Goal: Information Seeking & Learning: Learn about a topic

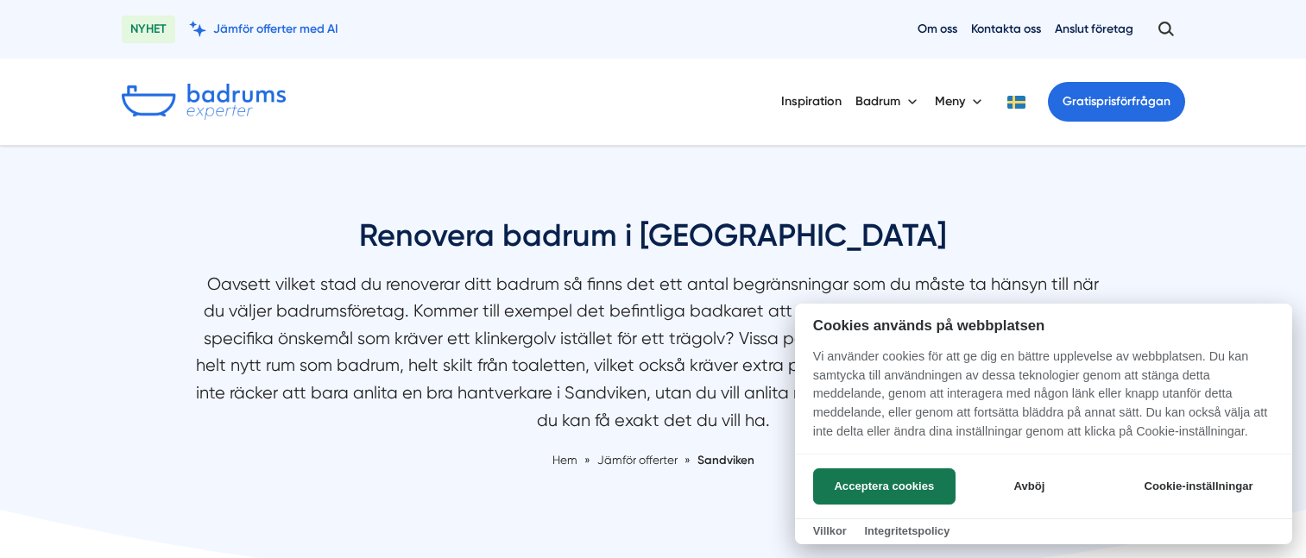
scroll to position [6, 0]
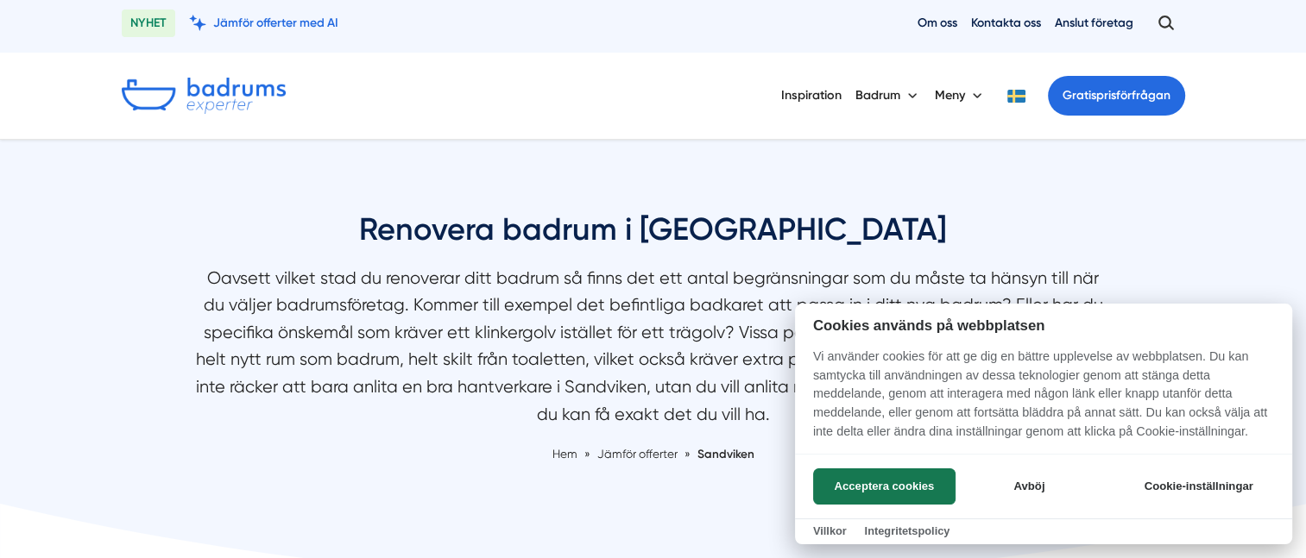
click at [842, 482] on button "Acceptera cookies" at bounding box center [884, 487] width 142 height 36
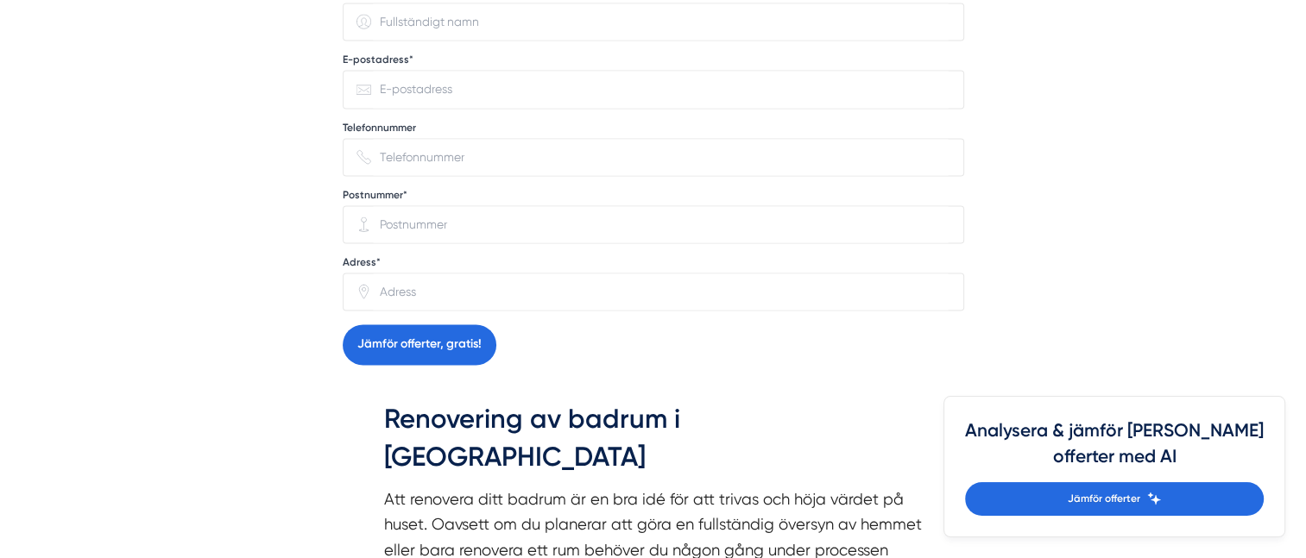
scroll to position [2591, 0]
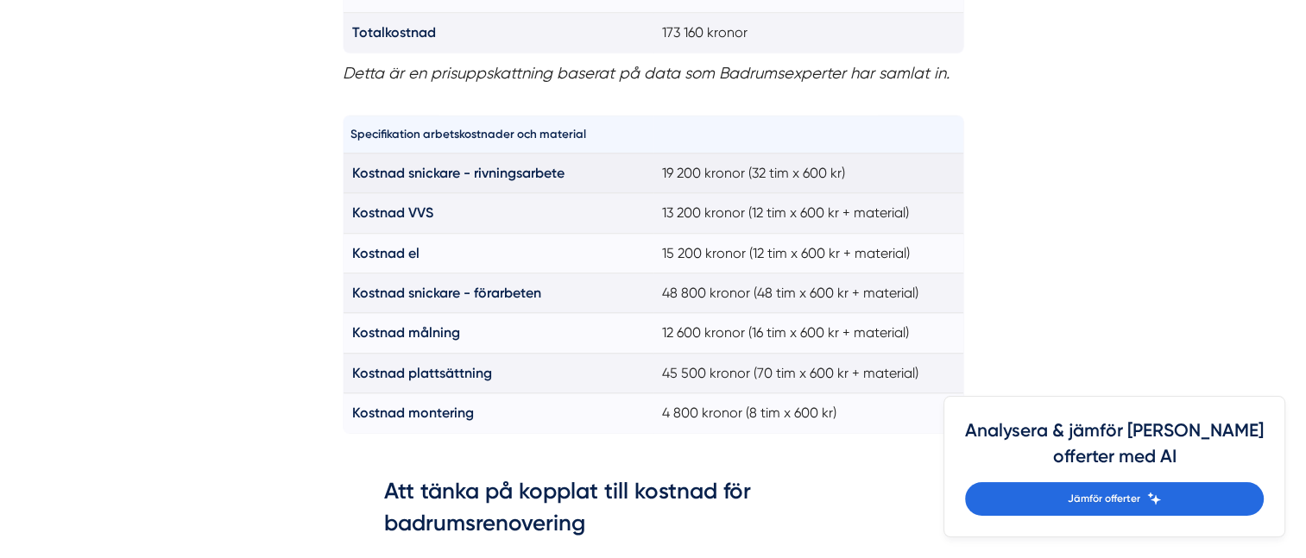
scroll to position [1639, 0]
click at [392, 172] on strong "Kostnad snickare - rivningsarbete" at bounding box center [458, 174] width 212 height 16
click at [579, 178] on td "Kostnad snickare - rivningsarbete" at bounding box center [498, 174] width 311 height 40
click at [468, 172] on strong "Kostnad snickare - rivningsarbete" at bounding box center [458, 174] width 212 height 16
click at [411, 207] on strong "Kostnad VVS" at bounding box center [392, 213] width 81 height 16
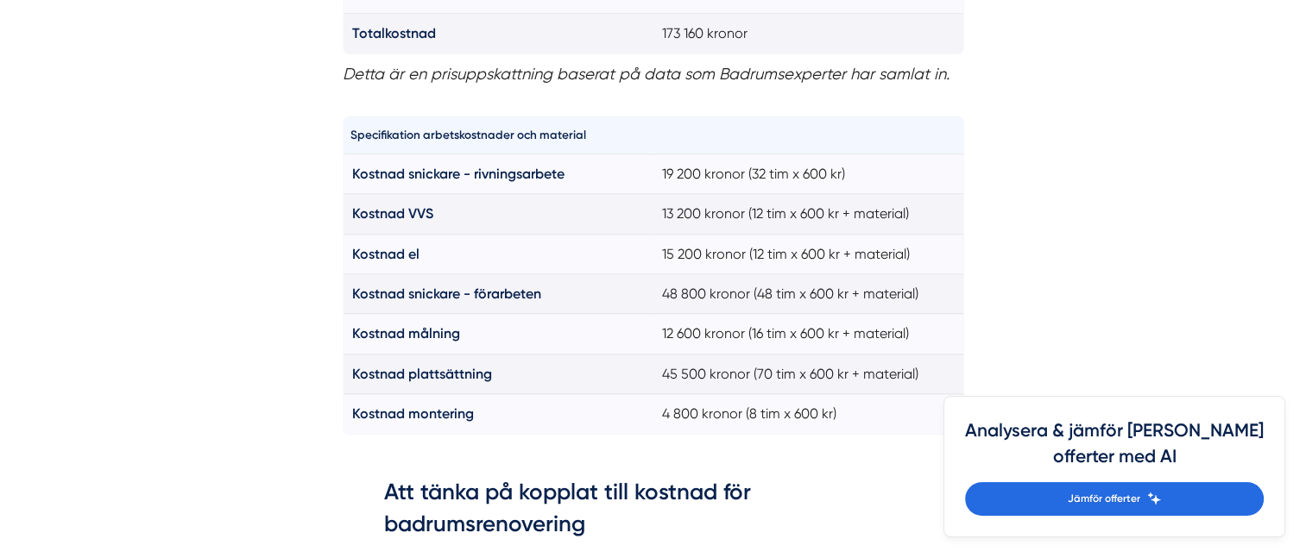
drag, startPoint x: 411, startPoint y: 207, endPoint x: 343, endPoint y: 137, distance: 97.7
click at [343, 137] on th "Specifikation arbetskostnader och material" at bounding box center [498, 135] width 311 height 37
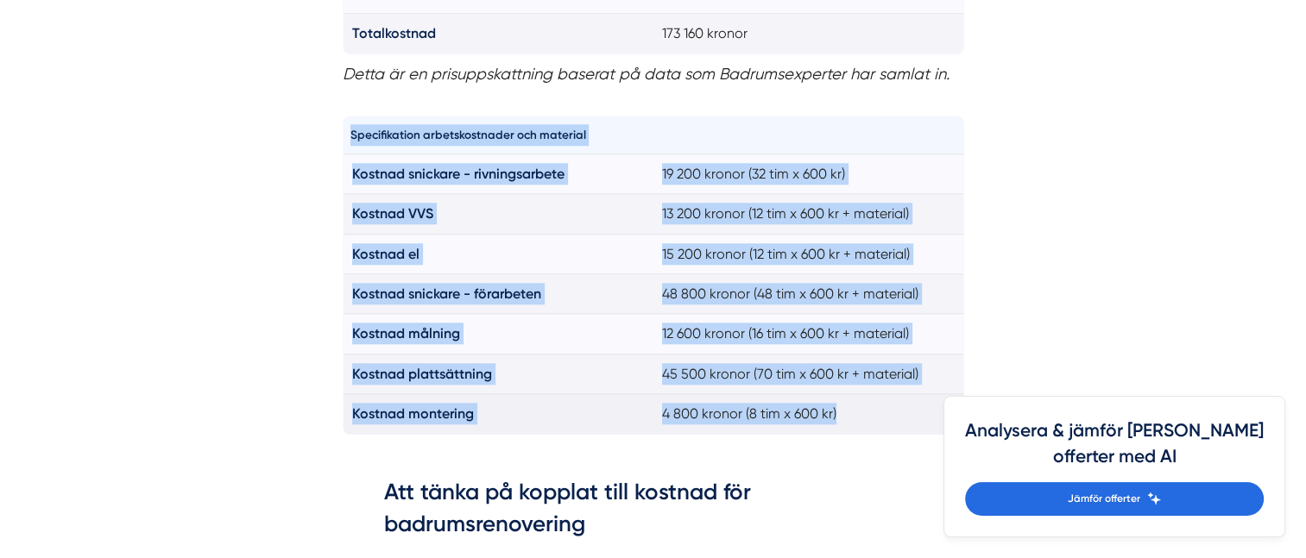
drag, startPoint x: 349, startPoint y: 130, endPoint x: 863, endPoint y: 416, distance: 588.4
click at [863, 416] on table "Specifikation arbetskostnader och material Kostnad snickare - rivningsarbete 19…" at bounding box center [653, 275] width 621 height 319
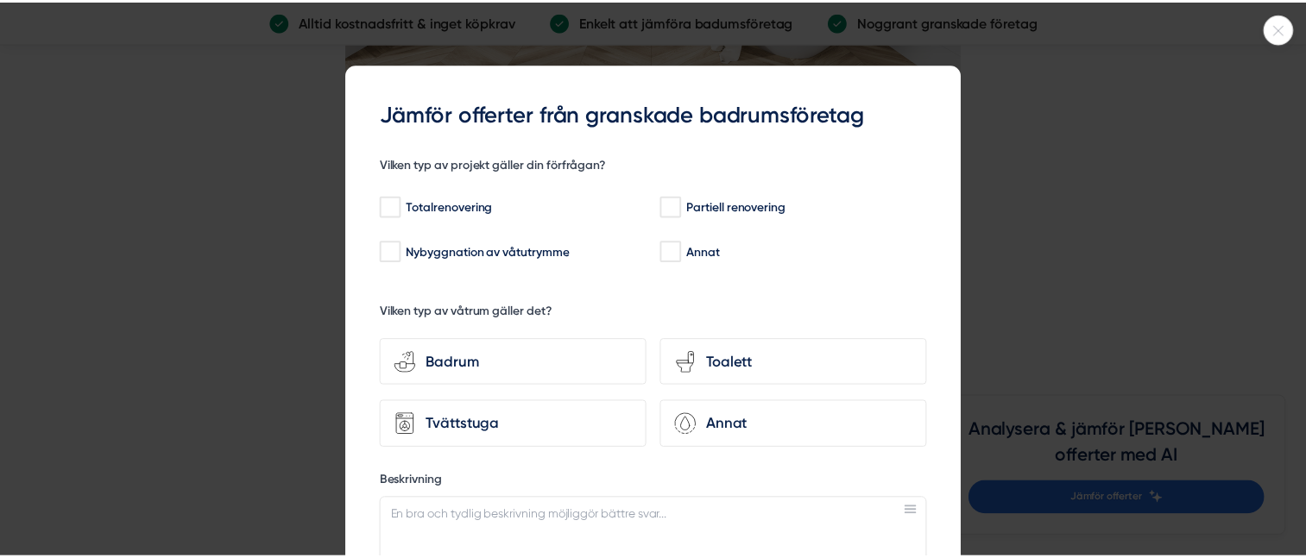
scroll to position [1, 0]
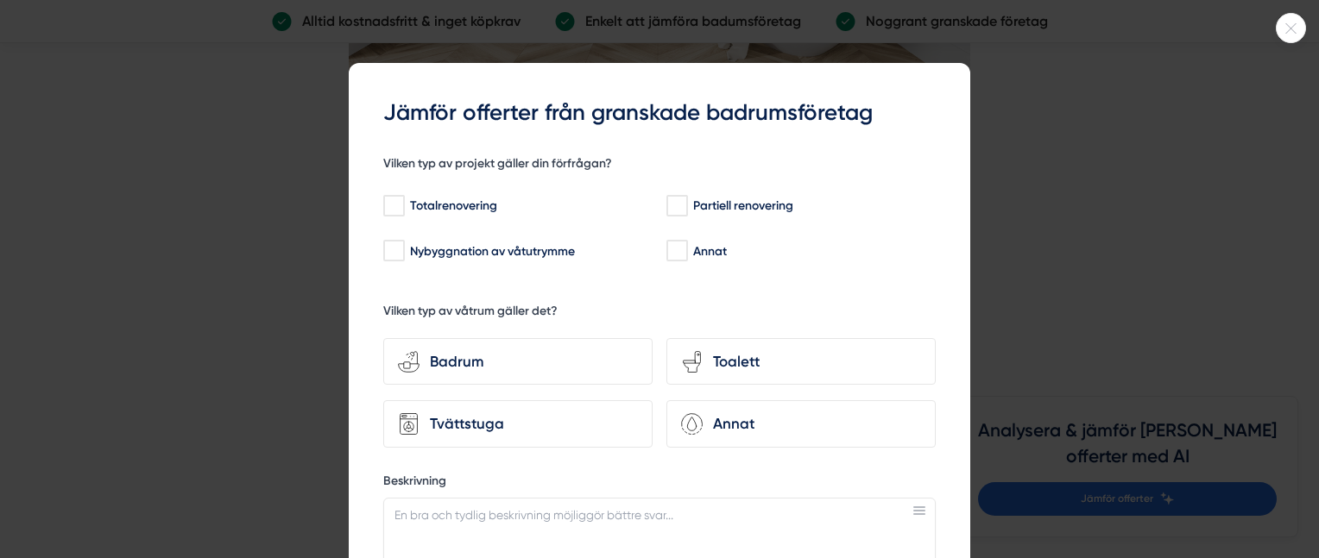
click at [1291, 33] on icon at bounding box center [1291, 28] width 28 height 10
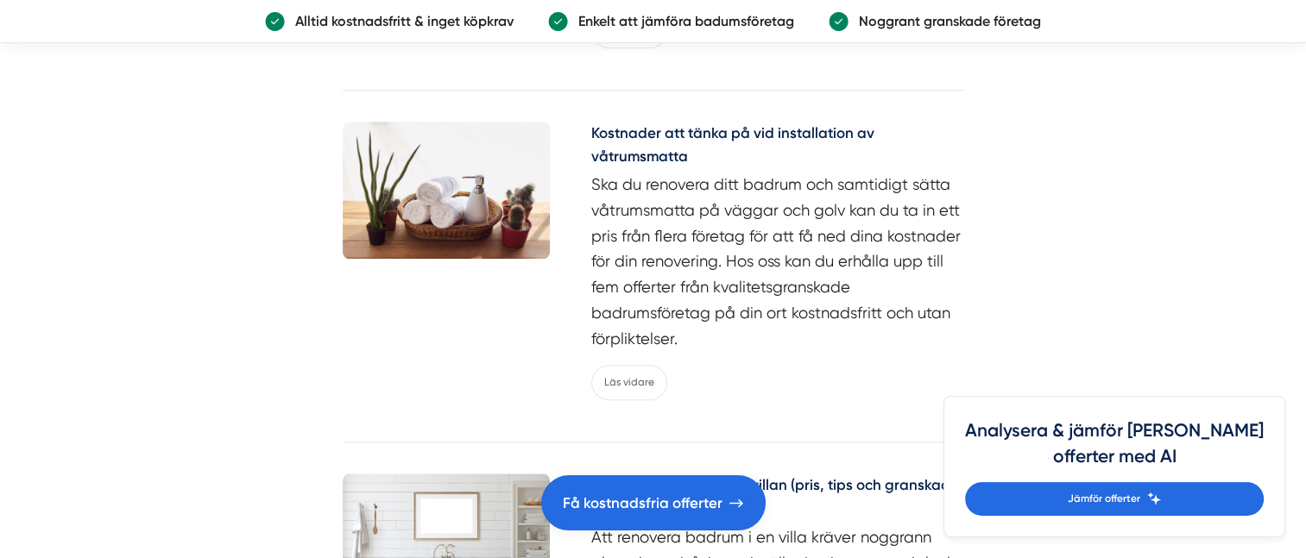
scroll to position [8136, 0]
click at [497, 144] on img at bounding box center [446, 192] width 207 height 138
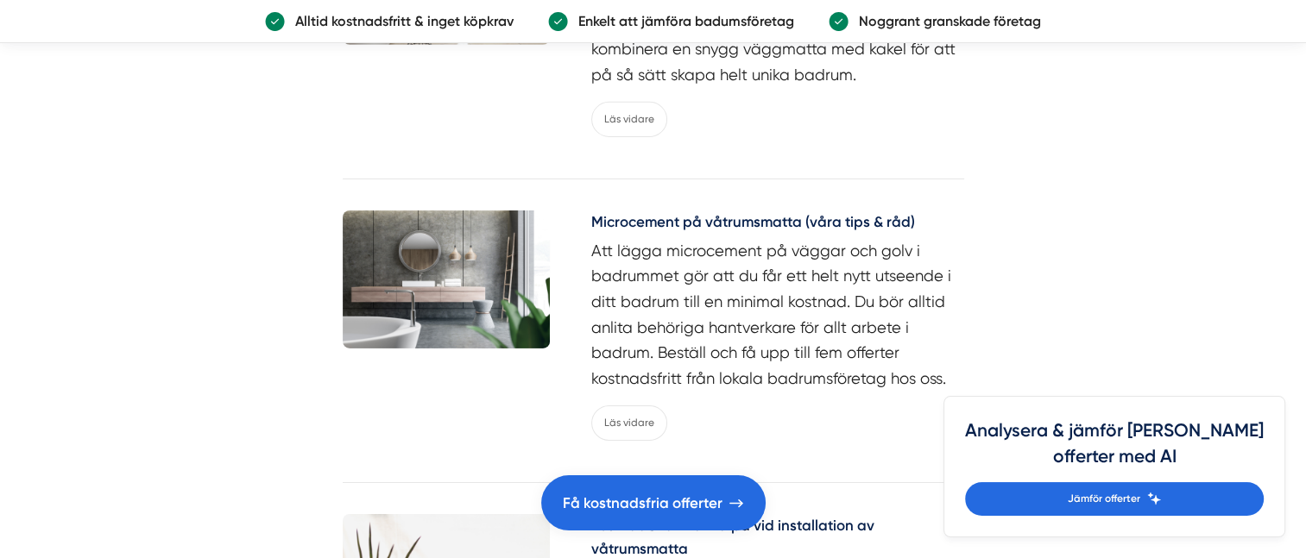
scroll to position [5609, 0]
